Goal: Task Accomplishment & Management: Manage account settings

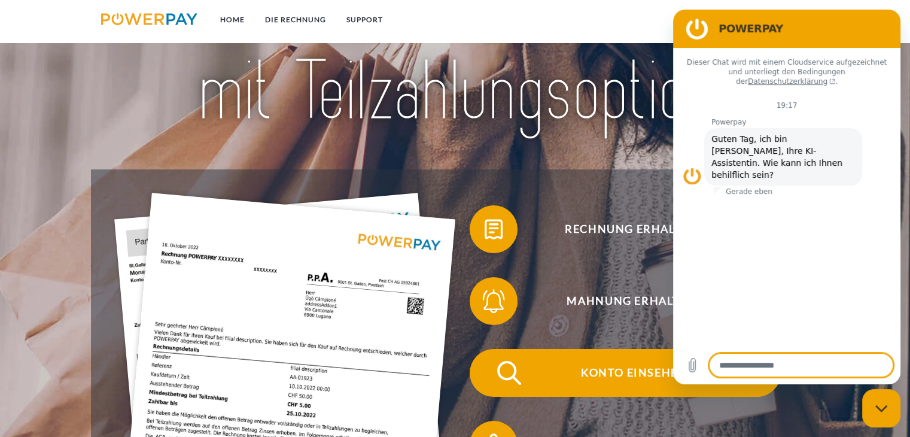
scroll to position [239, 0]
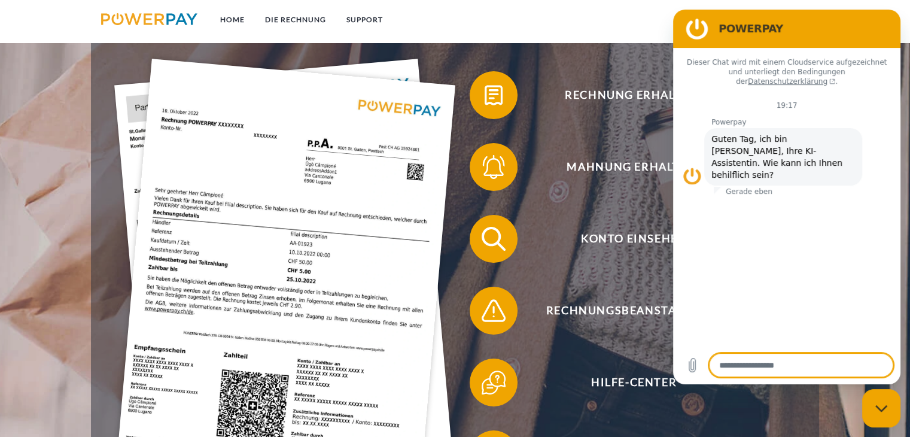
click at [889, 413] on div "Messaging-Fenster schließen" at bounding box center [881, 408] width 36 height 36
type textarea "*"
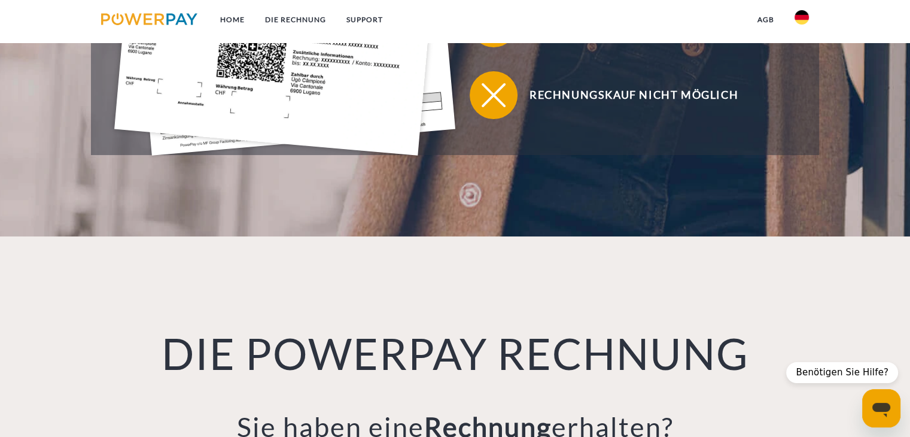
scroll to position [957, 0]
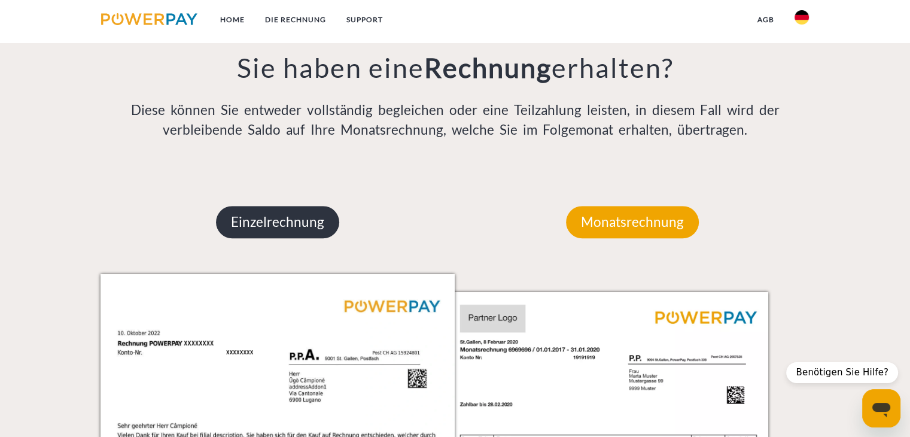
click at [297, 231] on p "Einzelrechnung" at bounding box center [277, 222] width 123 height 32
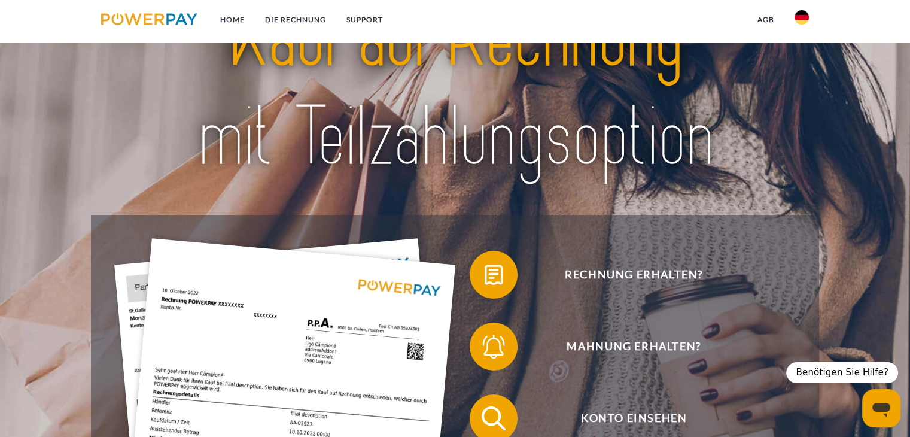
scroll to position [0, 0]
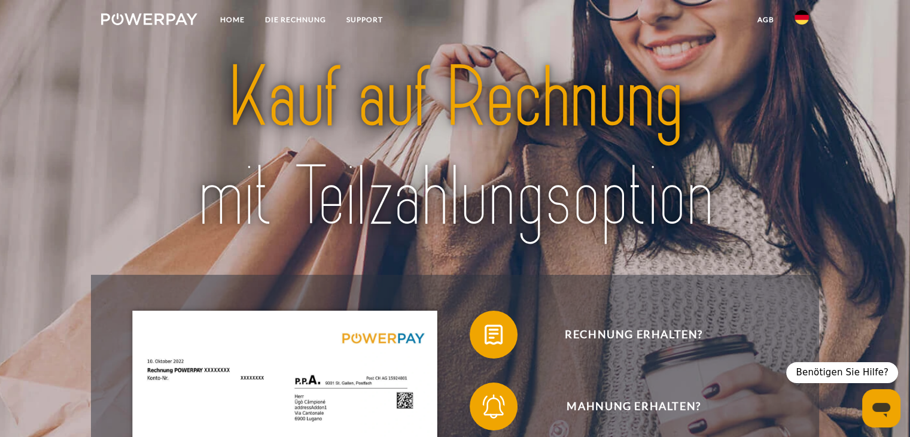
click at [132, 20] on img at bounding box center [149, 19] width 96 height 12
click at [225, 20] on link "Home" at bounding box center [232, 20] width 45 height 22
click at [155, 18] on img at bounding box center [149, 19] width 96 height 12
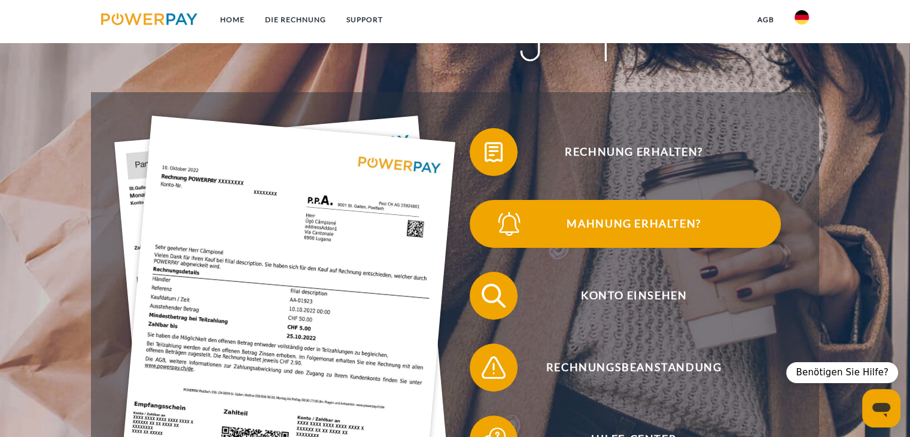
scroll to position [299, 0]
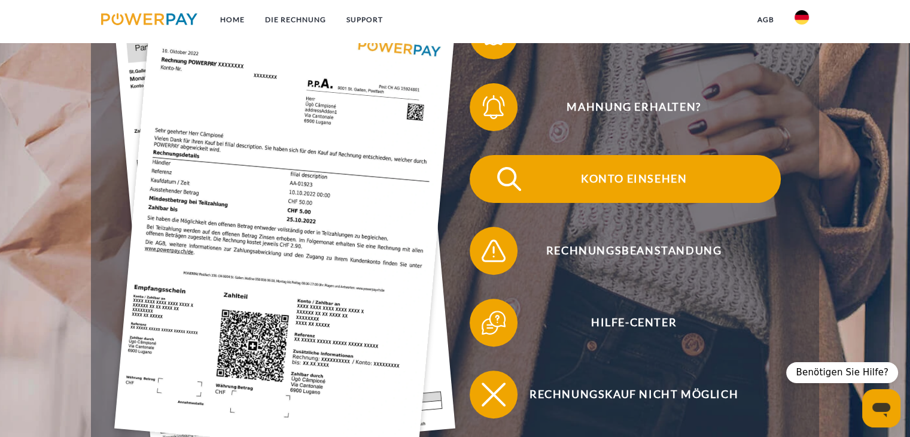
click at [620, 185] on span "Konto einsehen" at bounding box center [633, 179] width 293 height 48
